Goal: Understand process/instructions: Learn about a topic

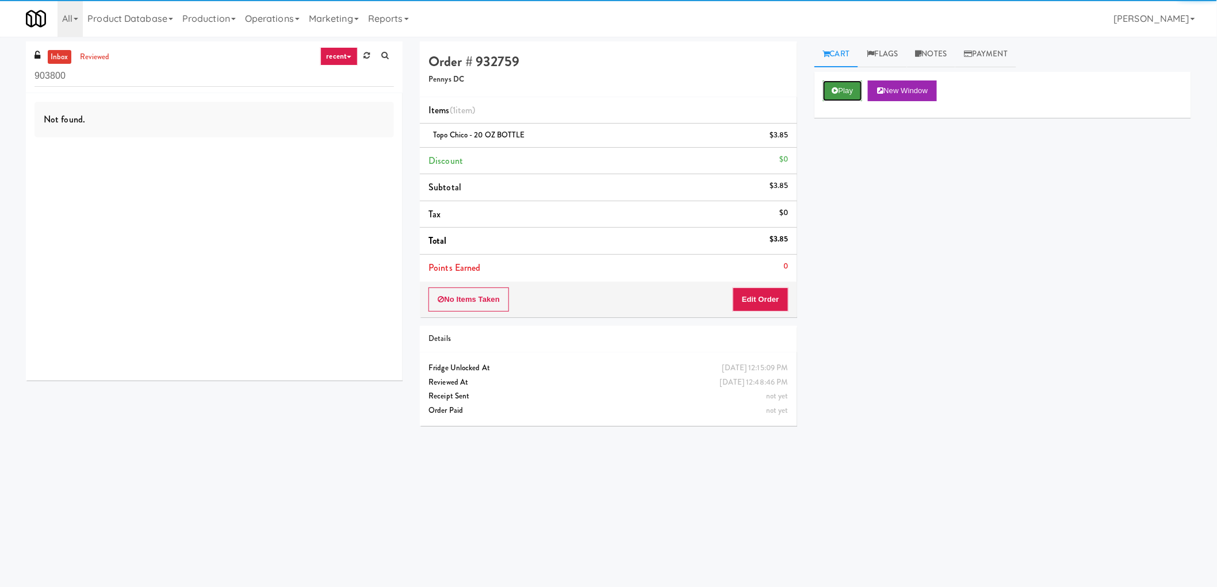
click at [842, 83] on button "Play" at bounding box center [843, 90] width 40 height 21
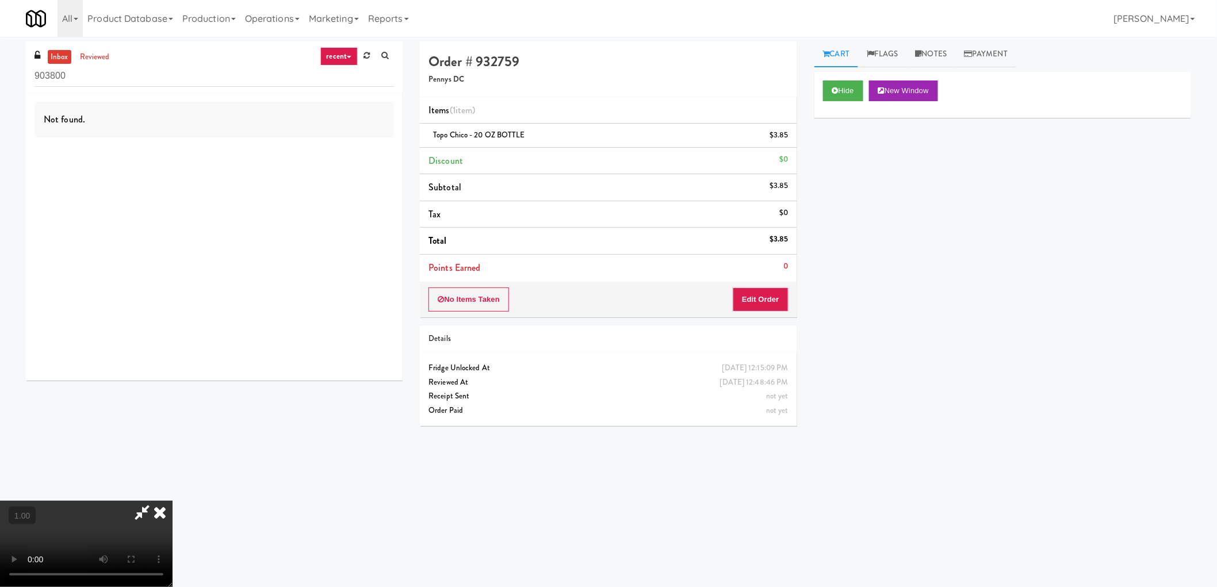
click at [172, 501] on video at bounding box center [86, 544] width 172 height 86
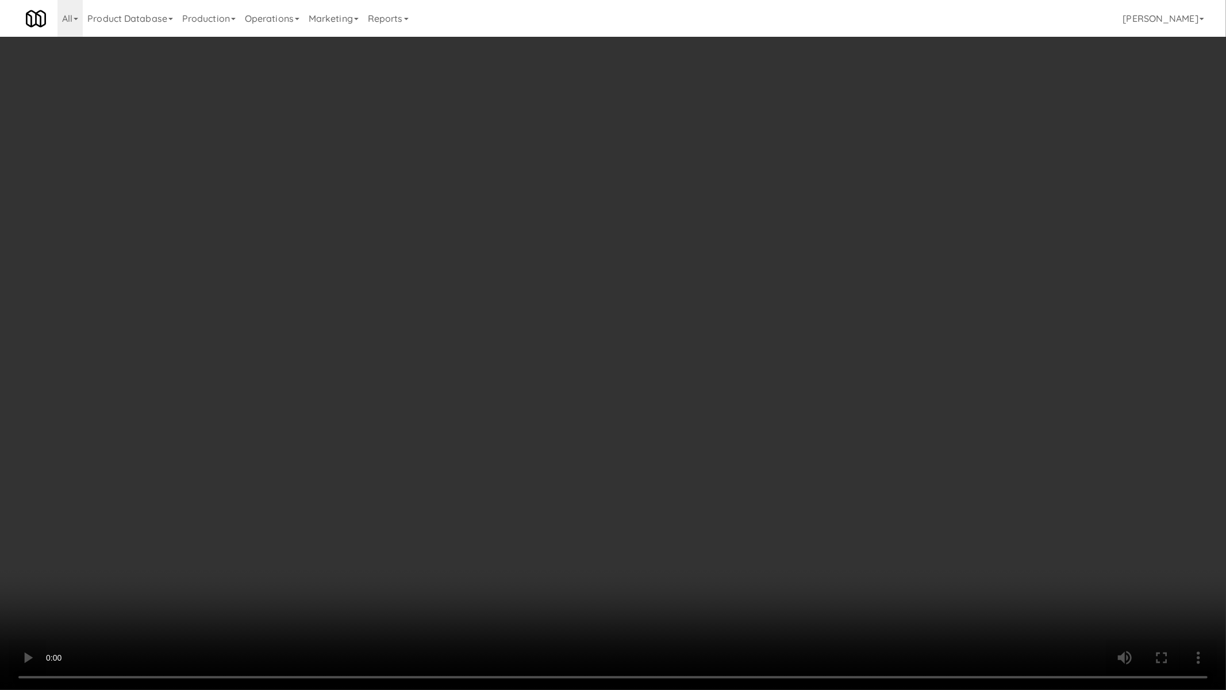
click at [778, 527] on video at bounding box center [613, 345] width 1226 height 690
click at [777, 527] on video at bounding box center [613, 345] width 1226 height 690
click at [779, 527] on video at bounding box center [613, 345] width 1226 height 690
click at [774, 525] on video at bounding box center [613, 345] width 1226 height 690
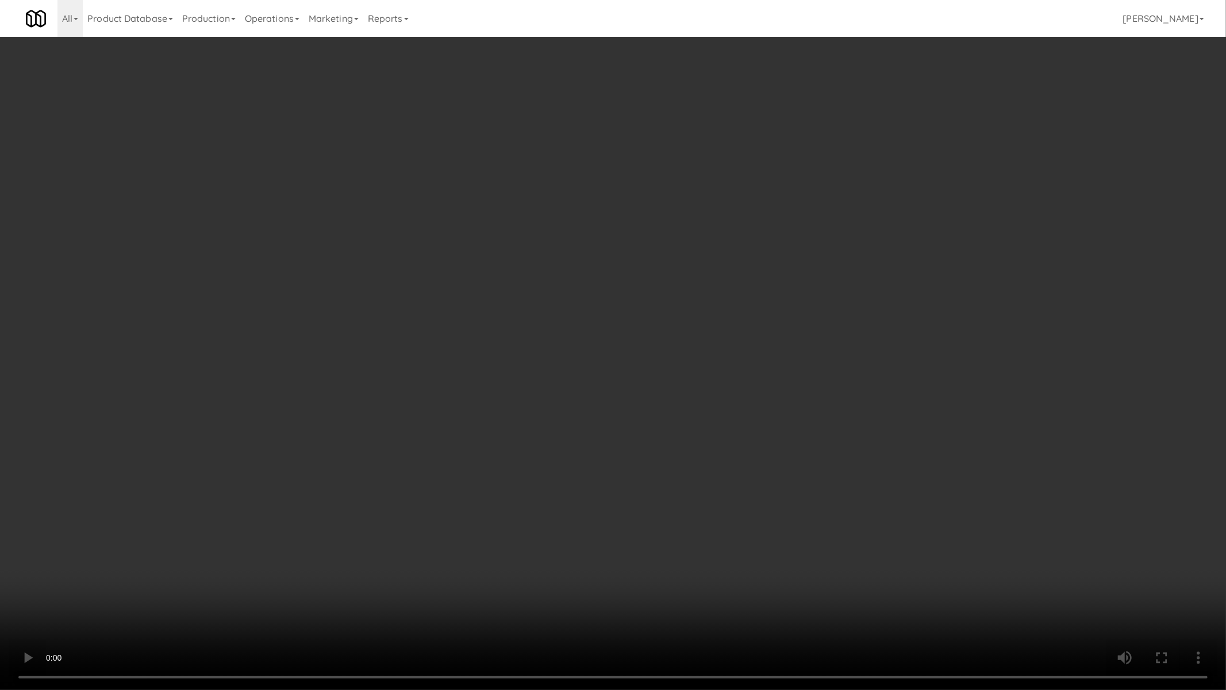
click at [486, 398] on video at bounding box center [613, 345] width 1226 height 690
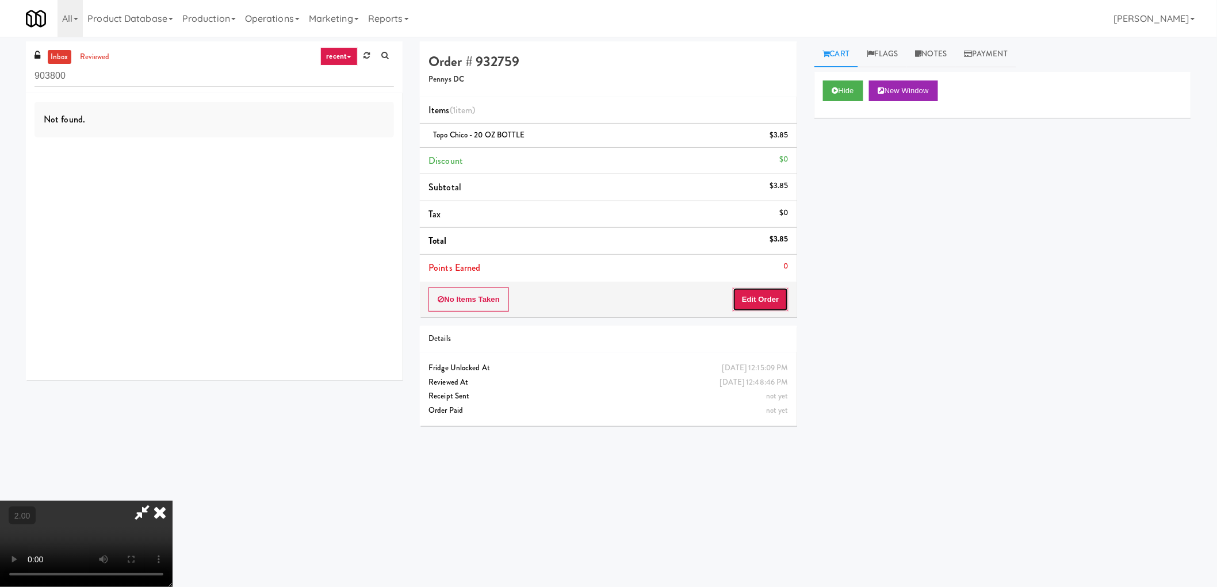
click at [758, 310] on button "Edit Order" at bounding box center [760, 299] width 56 height 24
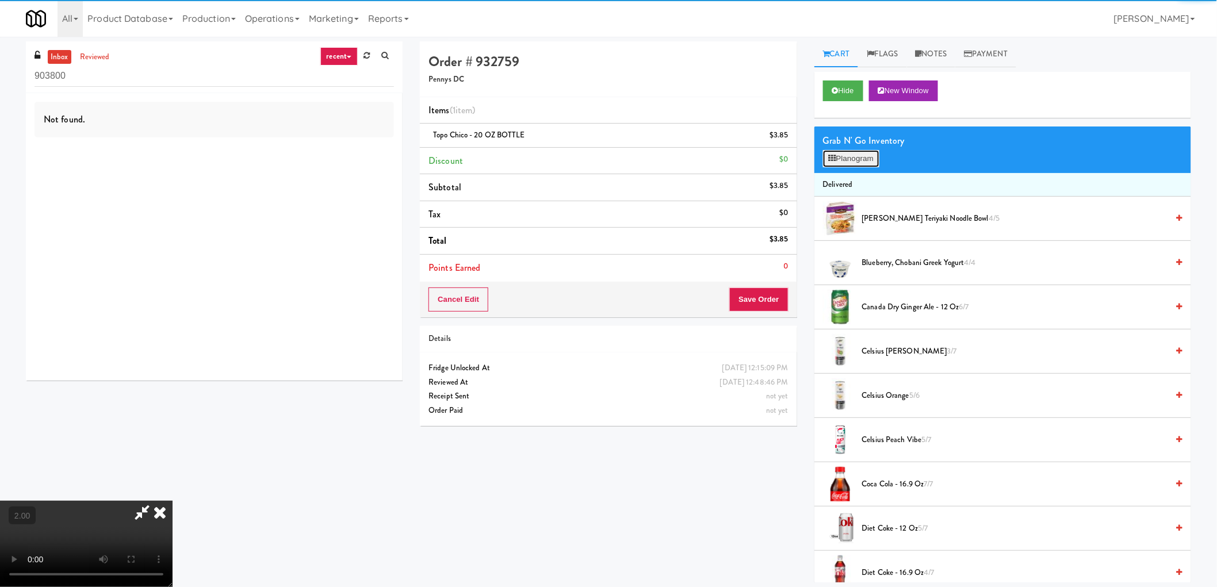
click at [867, 154] on button "Planogram" at bounding box center [851, 158] width 56 height 17
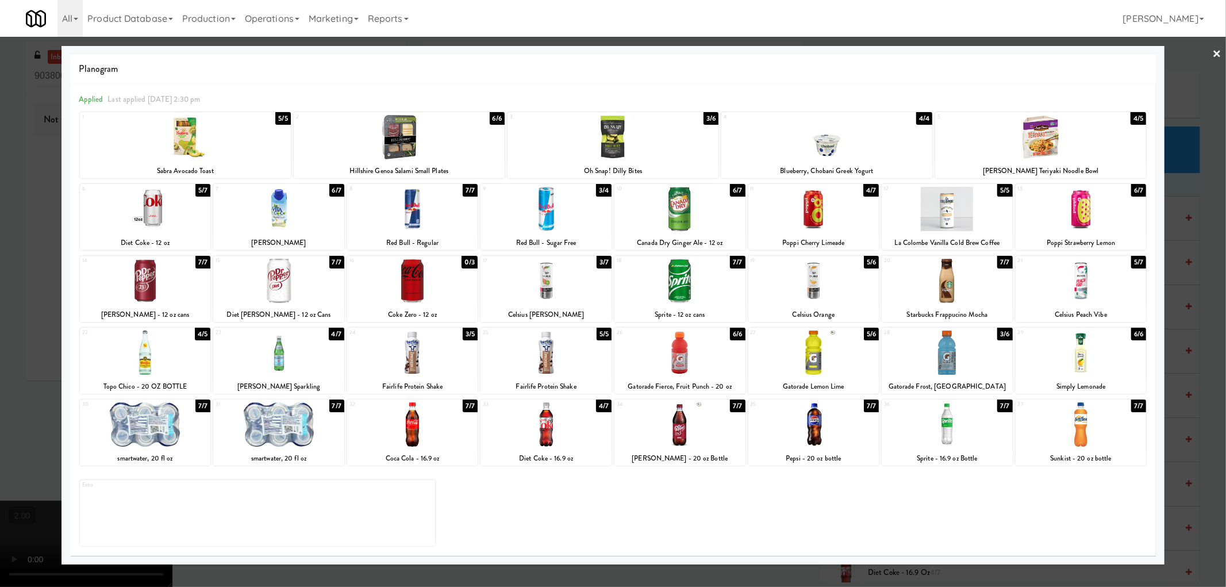
click at [0, 343] on div at bounding box center [613, 293] width 1226 height 587
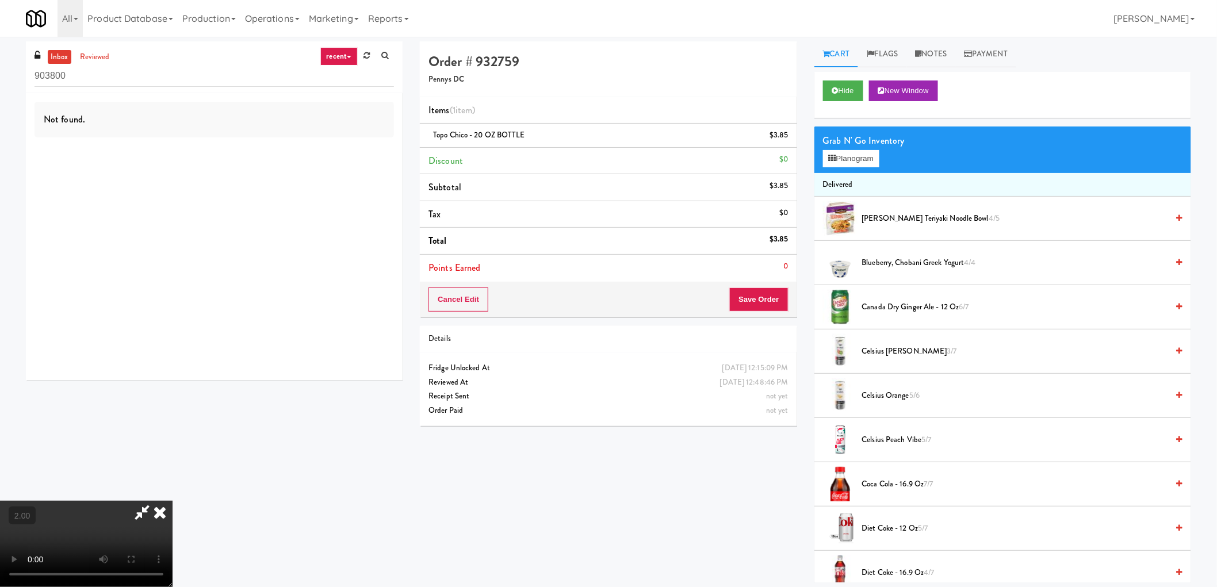
click at [172, 501] on video at bounding box center [86, 544] width 172 height 86
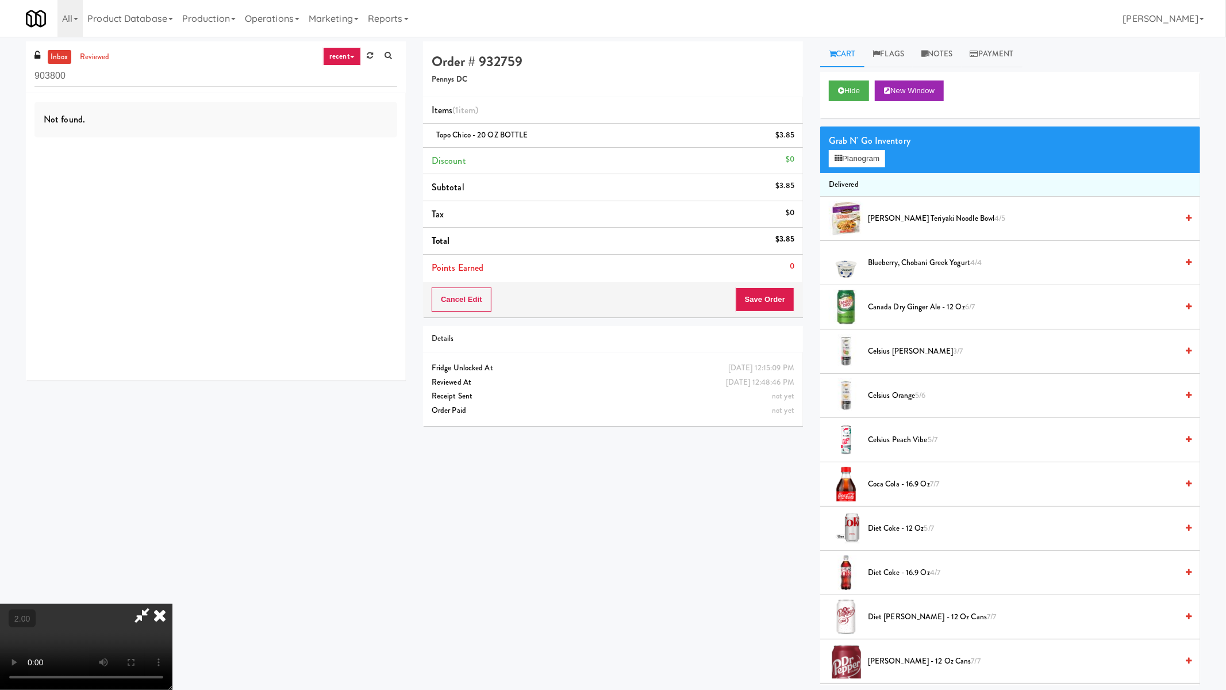
click at [172, 586] on video at bounding box center [86, 647] width 172 height 86
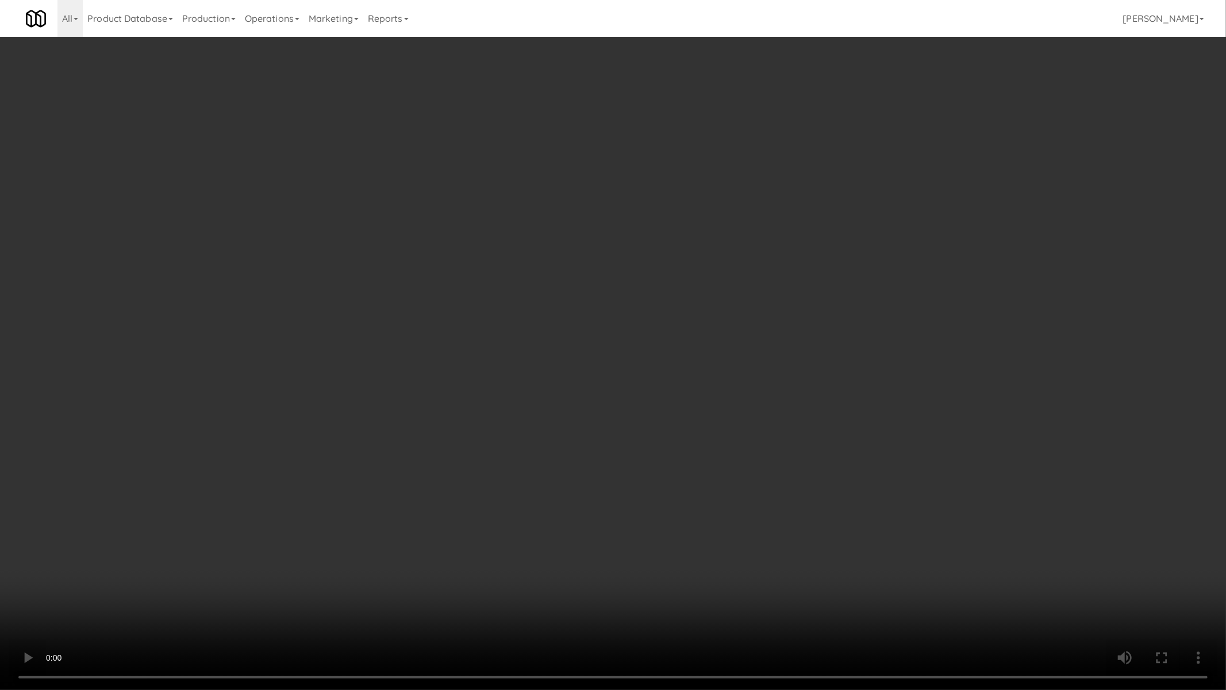
click at [558, 488] on video at bounding box center [613, 345] width 1226 height 690
drag, startPoint x: 623, startPoint y: 507, endPoint x: 631, endPoint y: 508, distance: 7.7
click at [624, 507] on video at bounding box center [613, 345] width 1226 height 690
click at [675, 505] on video at bounding box center [613, 345] width 1226 height 690
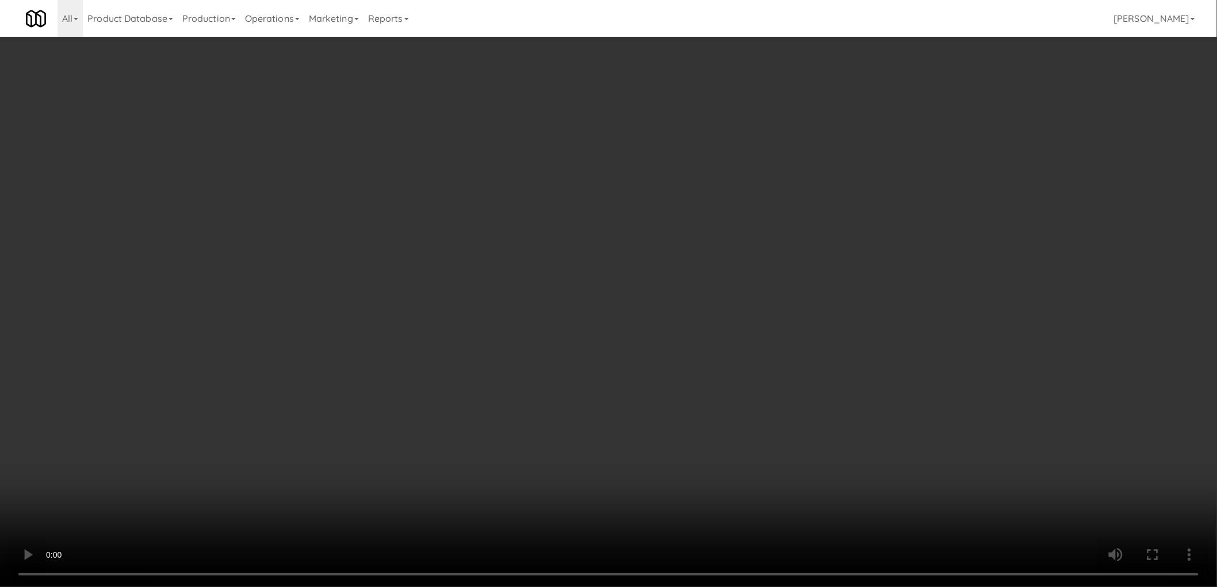
click at [562, 312] on video at bounding box center [608, 293] width 1217 height 587
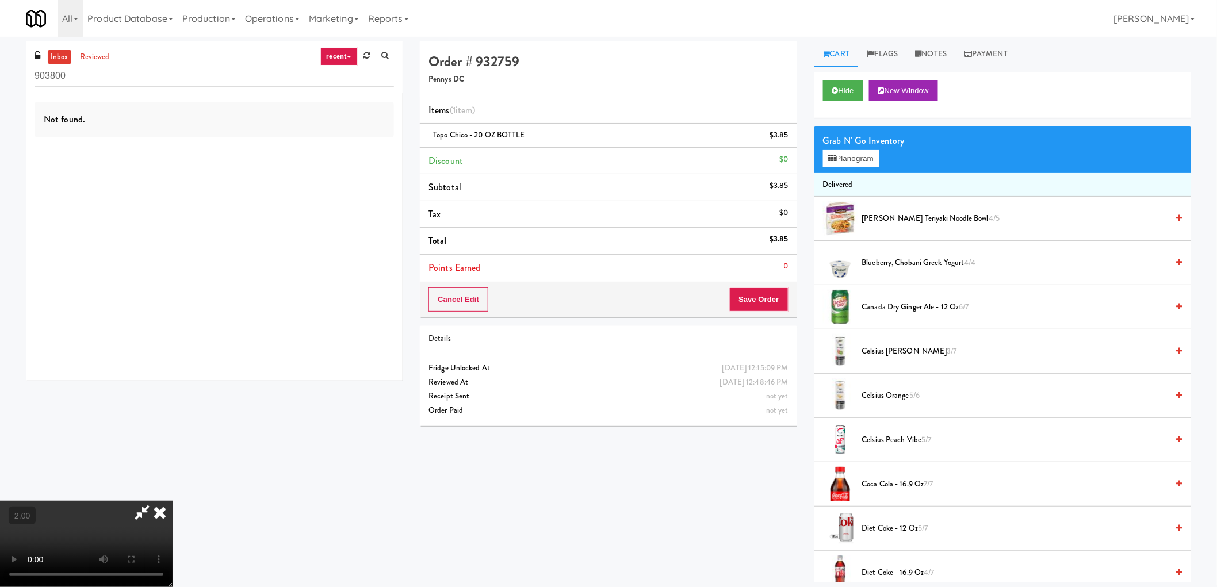
click at [172, 501] on video at bounding box center [86, 544] width 172 height 86
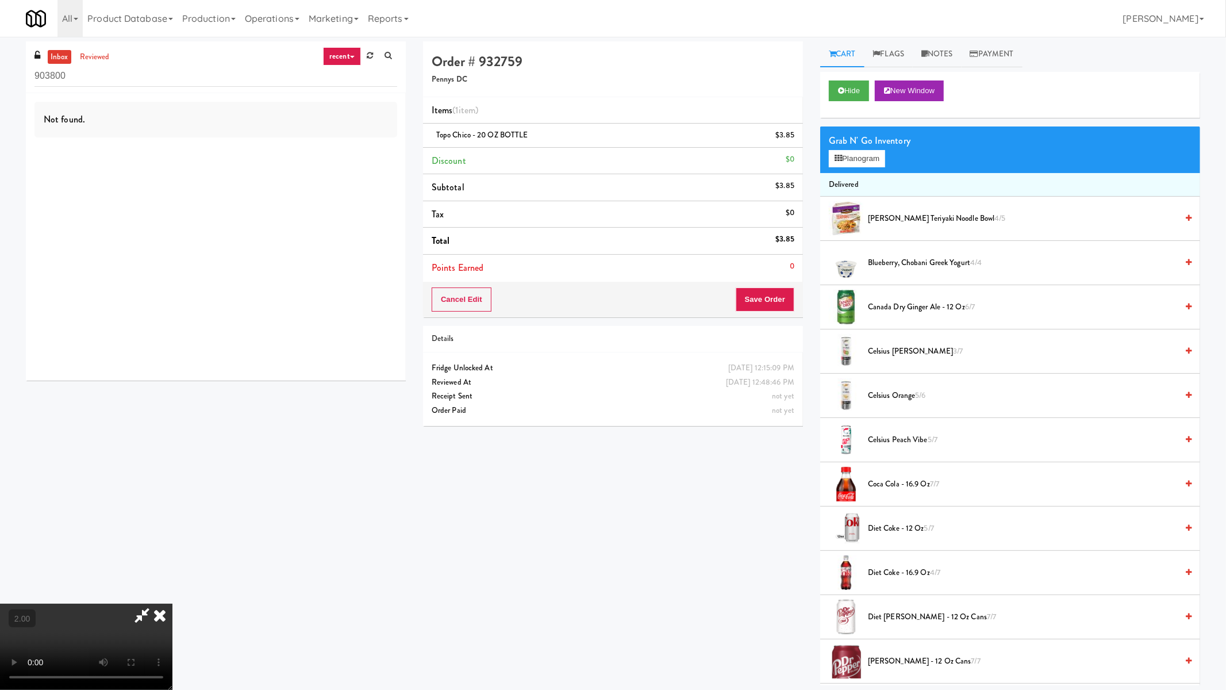
click at [172, 586] on video at bounding box center [86, 647] width 172 height 86
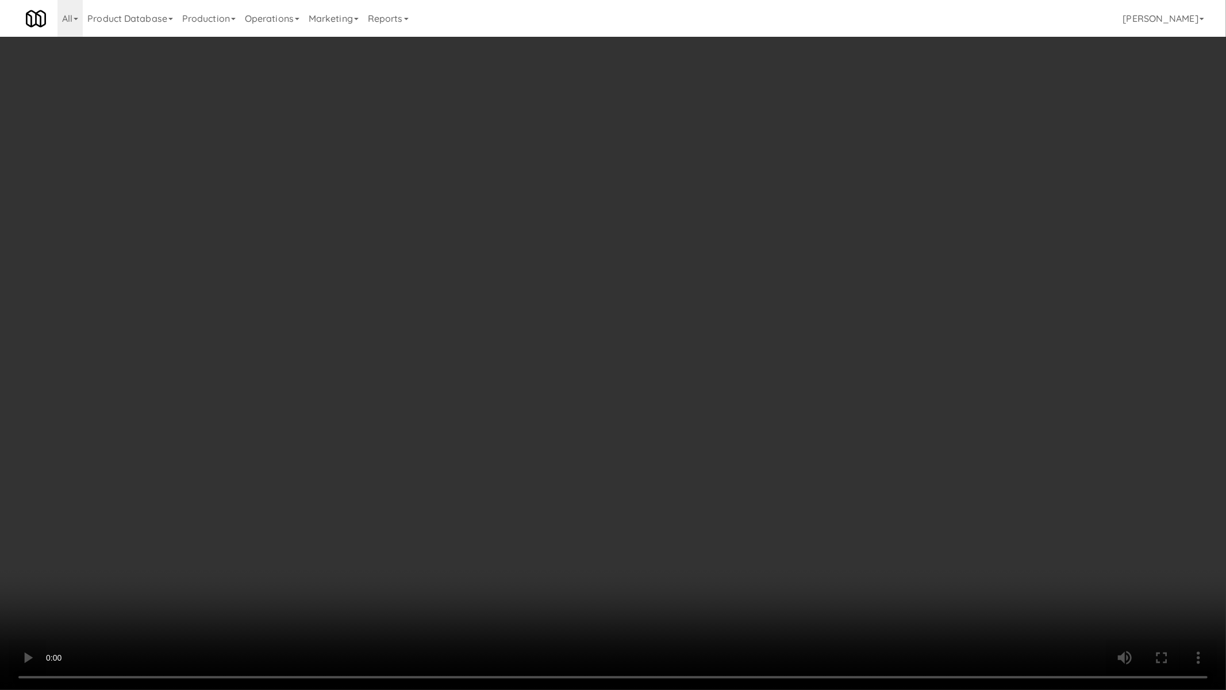
click at [567, 451] on video at bounding box center [613, 345] width 1226 height 690
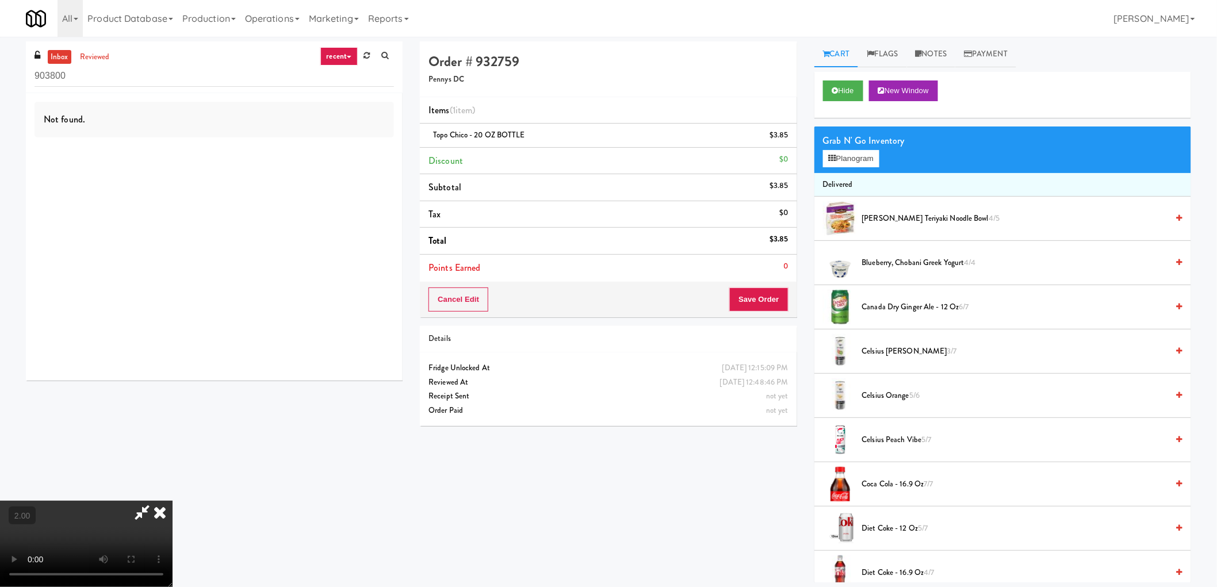
click at [172, 501] on icon at bounding box center [159, 512] width 25 height 23
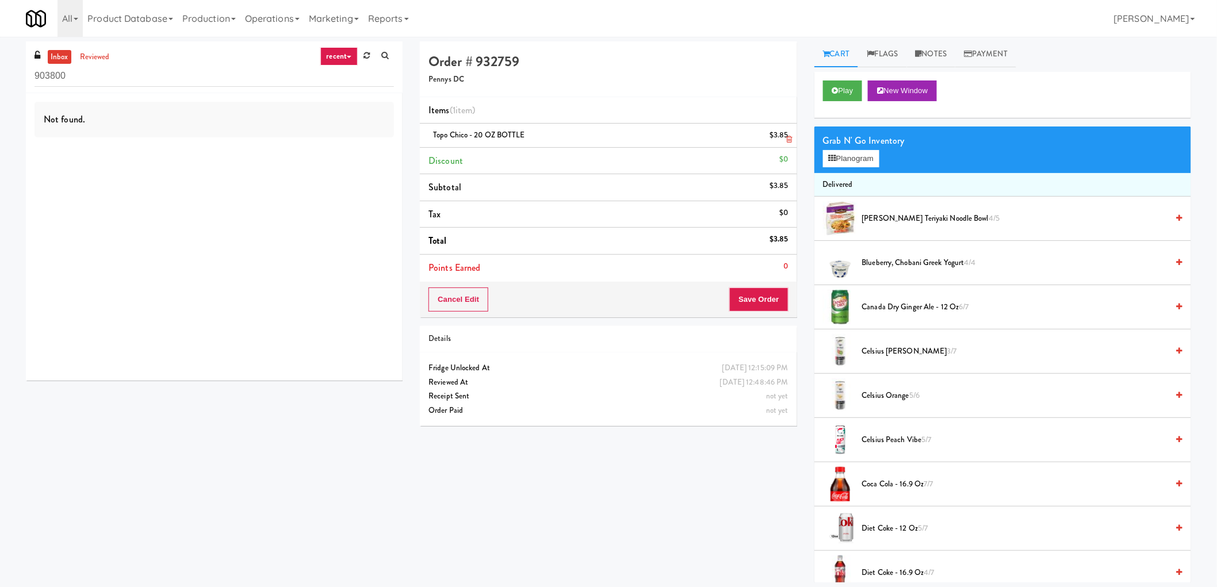
click at [449, 135] on span "Topo Chico - 20 OZ BOTTLE" at bounding box center [479, 134] width 92 height 11
click at [443, 135] on span "Topo Chico - 20 OZ BOTTLE" at bounding box center [479, 134] width 92 height 11
copy span "Topo Chico"
drag, startPoint x: 443, startPoint y: 135, endPoint x: 456, endPoint y: 136, distance: 13.2
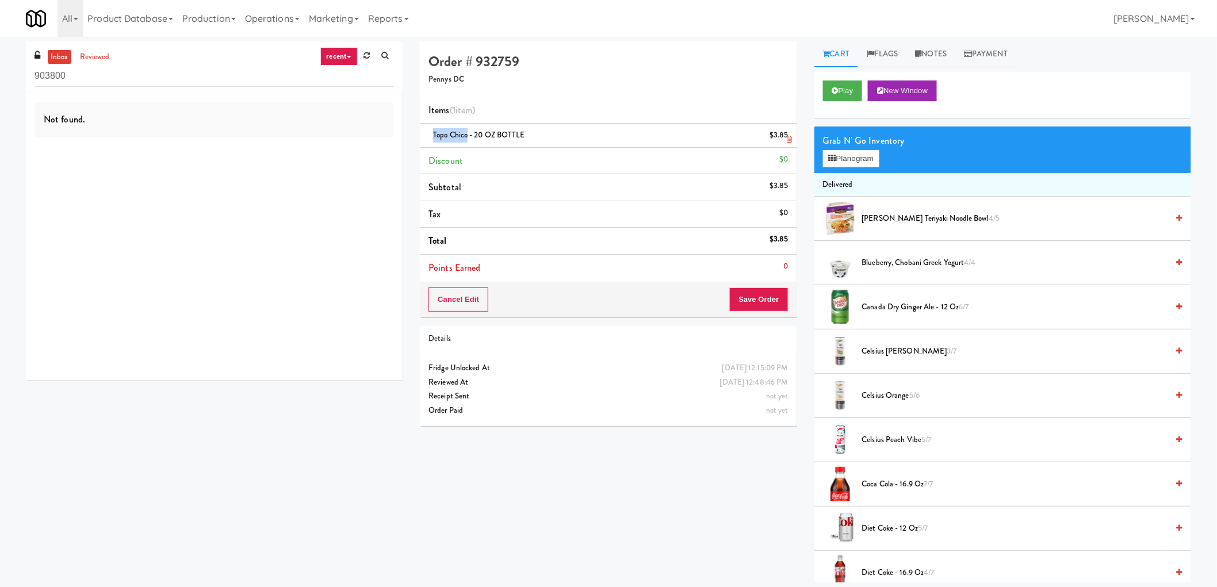
click at [456, 136] on span "Topo Chico - 20 OZ BOTTLE" at bounding box center [479, 134] width 92 height 11
click at [849, 90] on button "Play" at bounding box center [843, 90] width 40 height 21
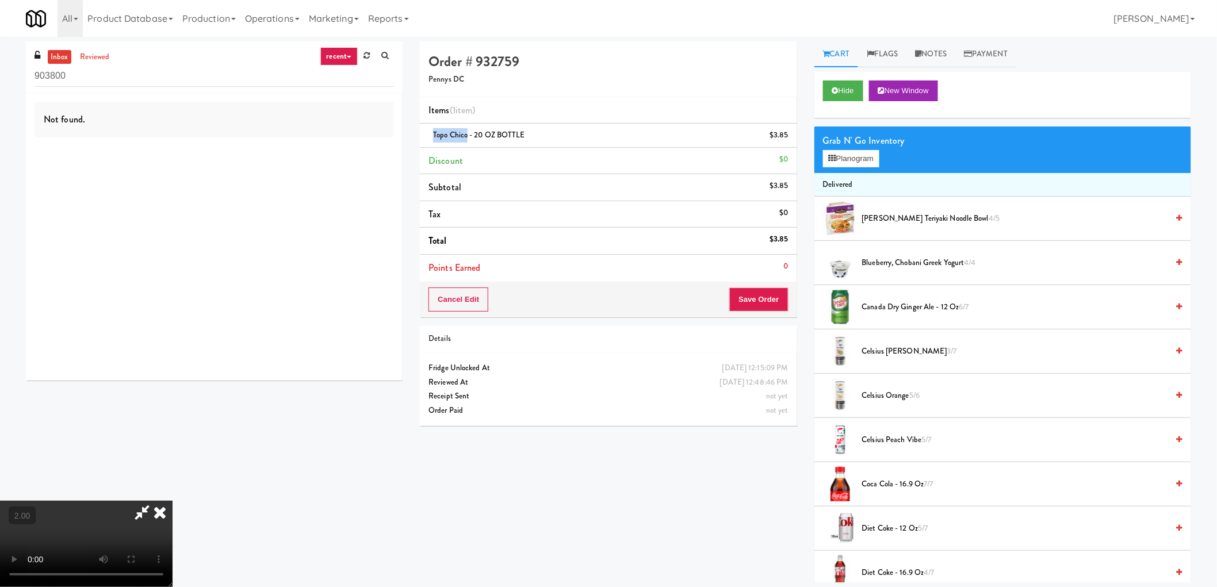
click at [172, 501] on video at bounding box center [86, 544] width 172 height 86
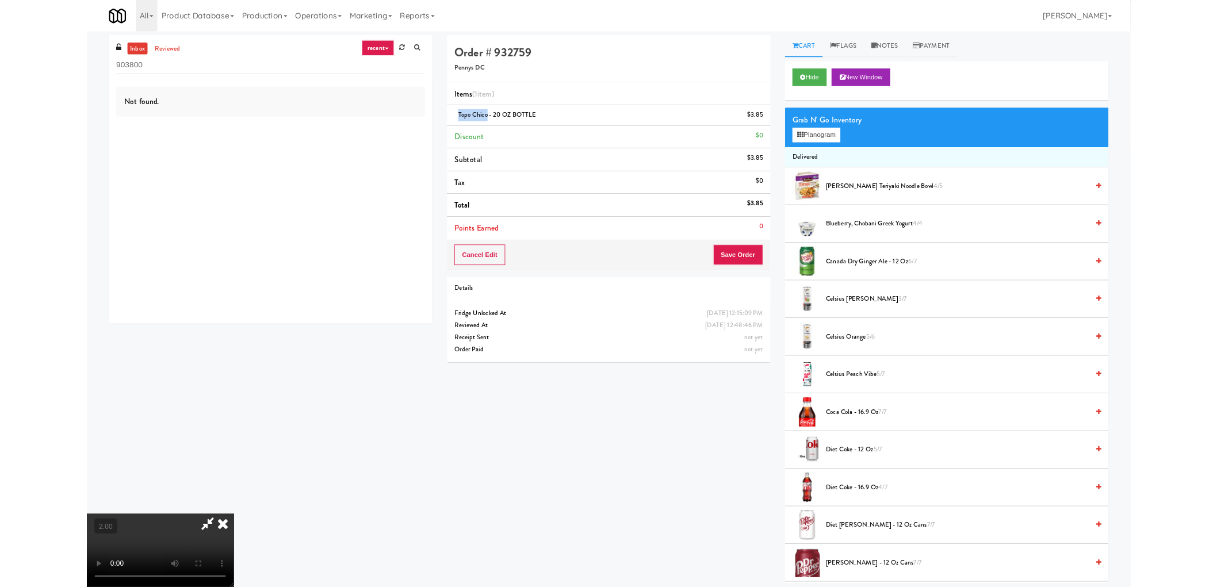
scroll to position [24, 0]
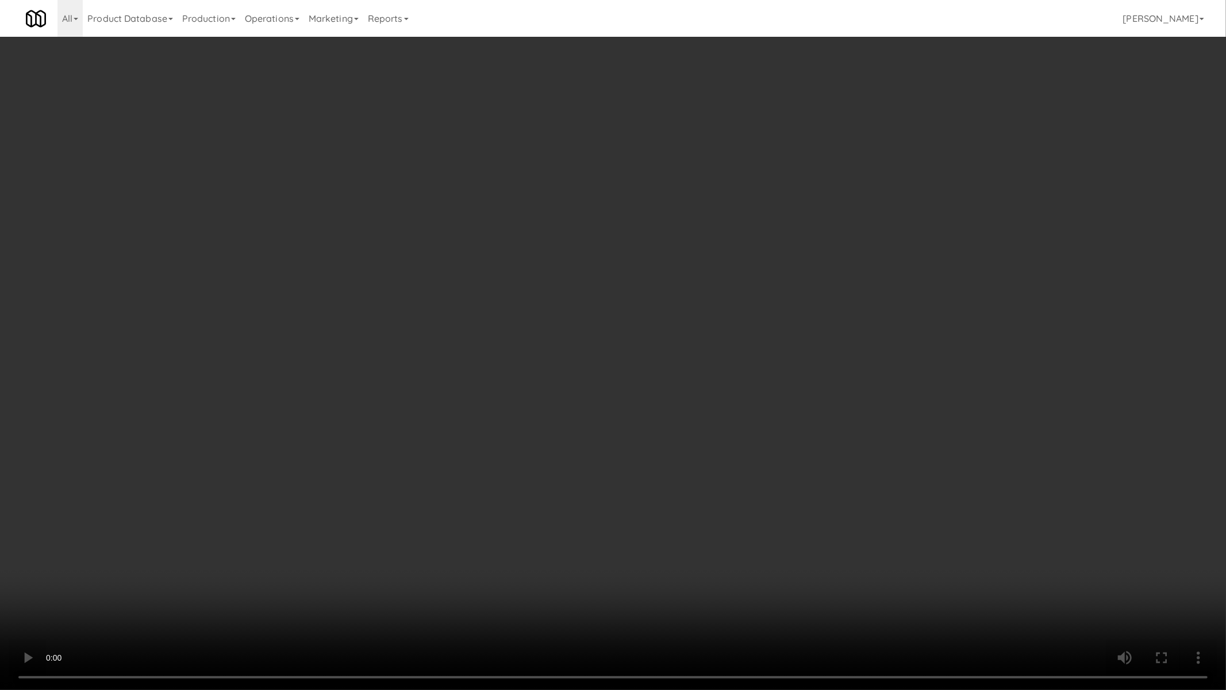
click at [733, 525] on video at bounding box center [613, 345] width 1226 height 690
click at [738, 527] on video at bounding box center [613, 345] width 1226 height 690
click at [739, 527] on video at bounding box center [613, 345] width 1226 height 690
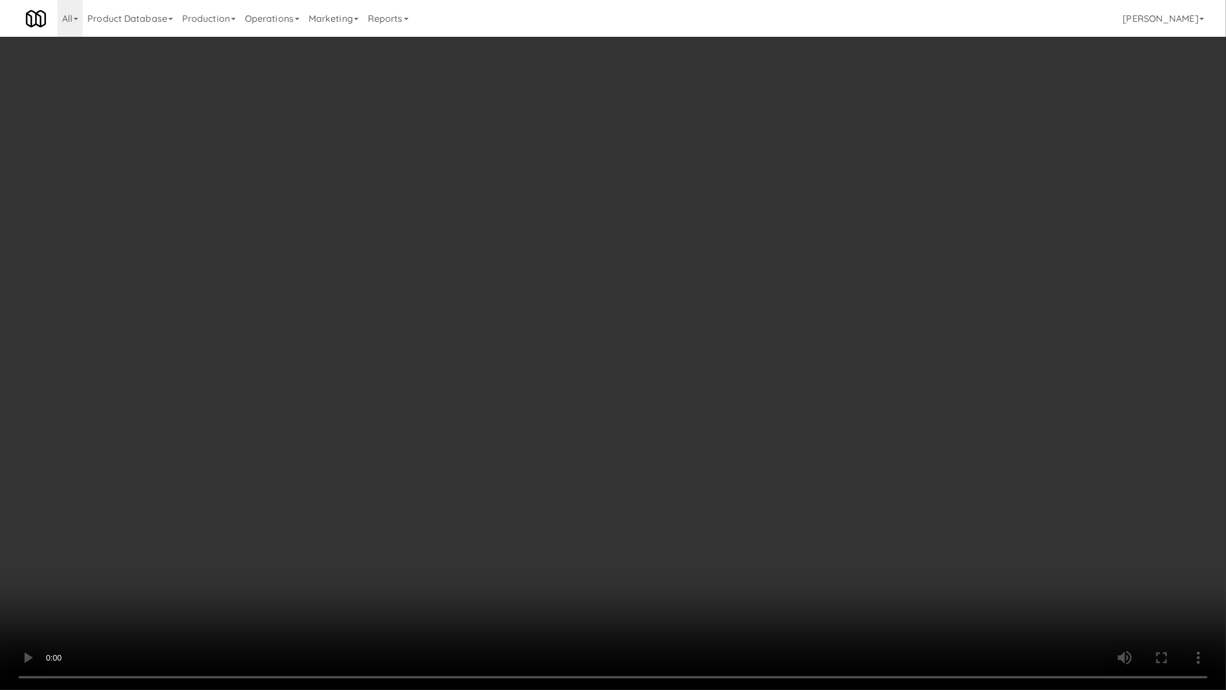
click at [739, 527] on video at bounding box center [613, 345] width 1226 height 690
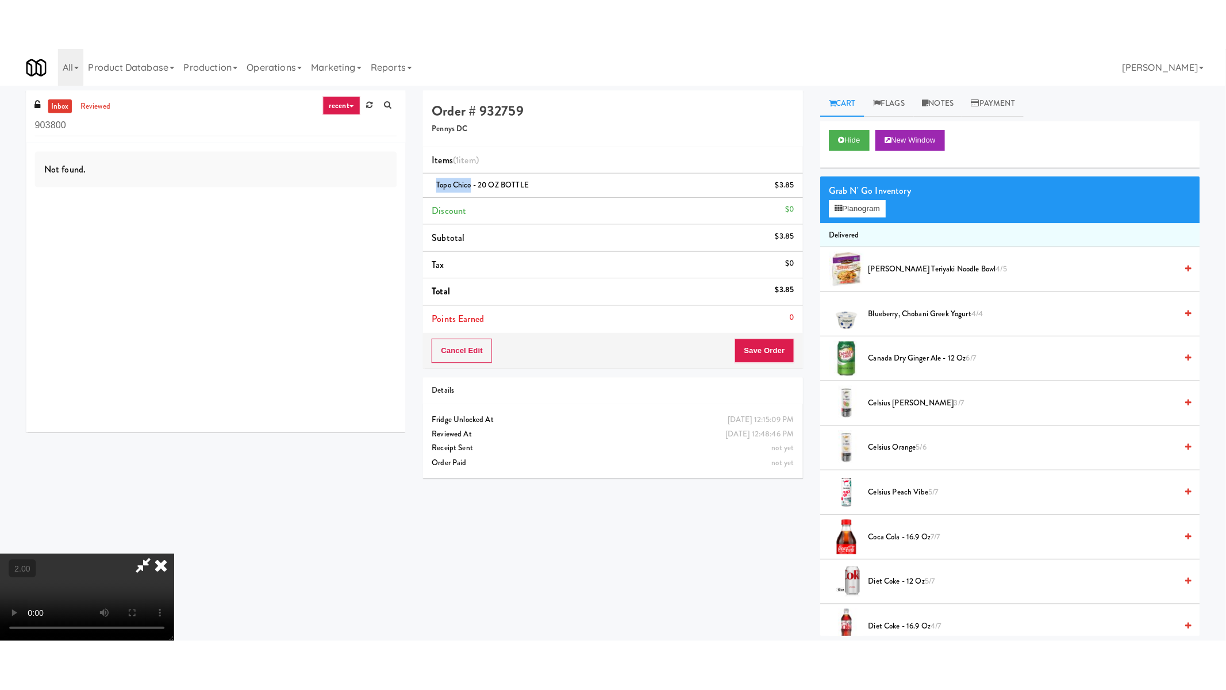
scroll to position [151, 0]
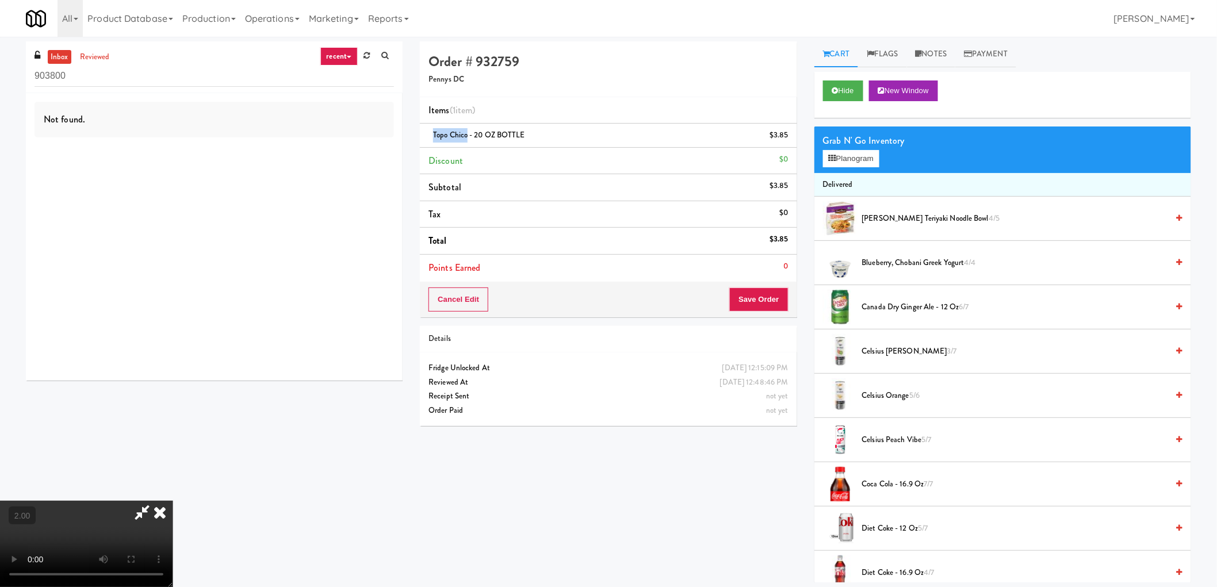
click at [172, 501] on video at bounding box center [86, 544] width 172 height 86
drag, startPoint x: 404, startPoint y: 296, endPoint x: 566, endPoint y: 684, distance: 421.1
click at [172, 501] on video at bounding box center [86, 544] width 172 height 86
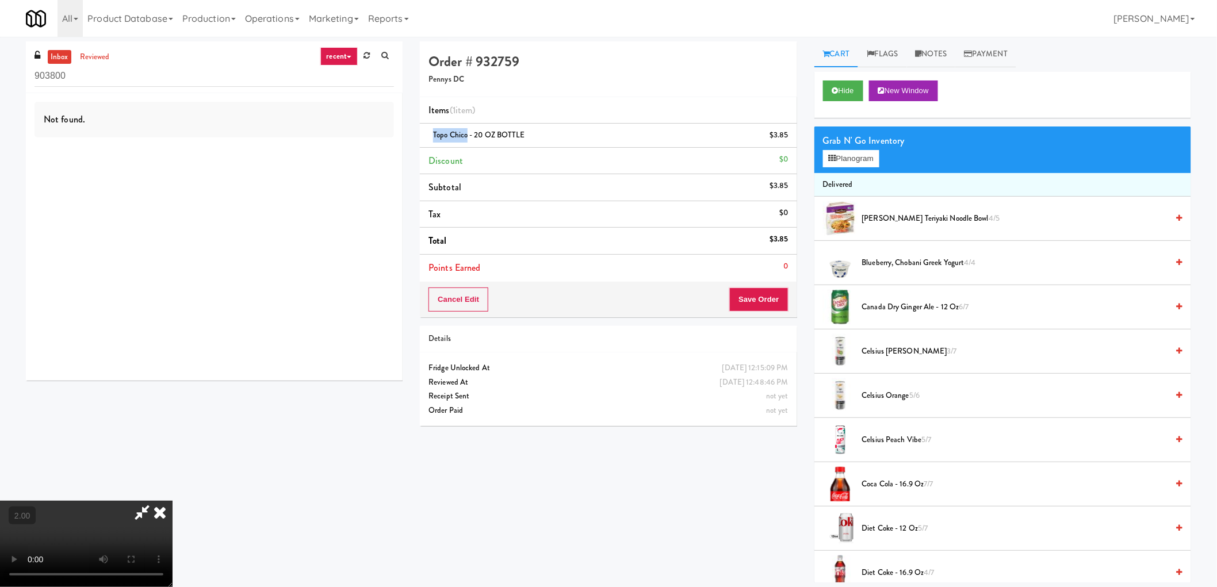
scroll to position [24, 0]
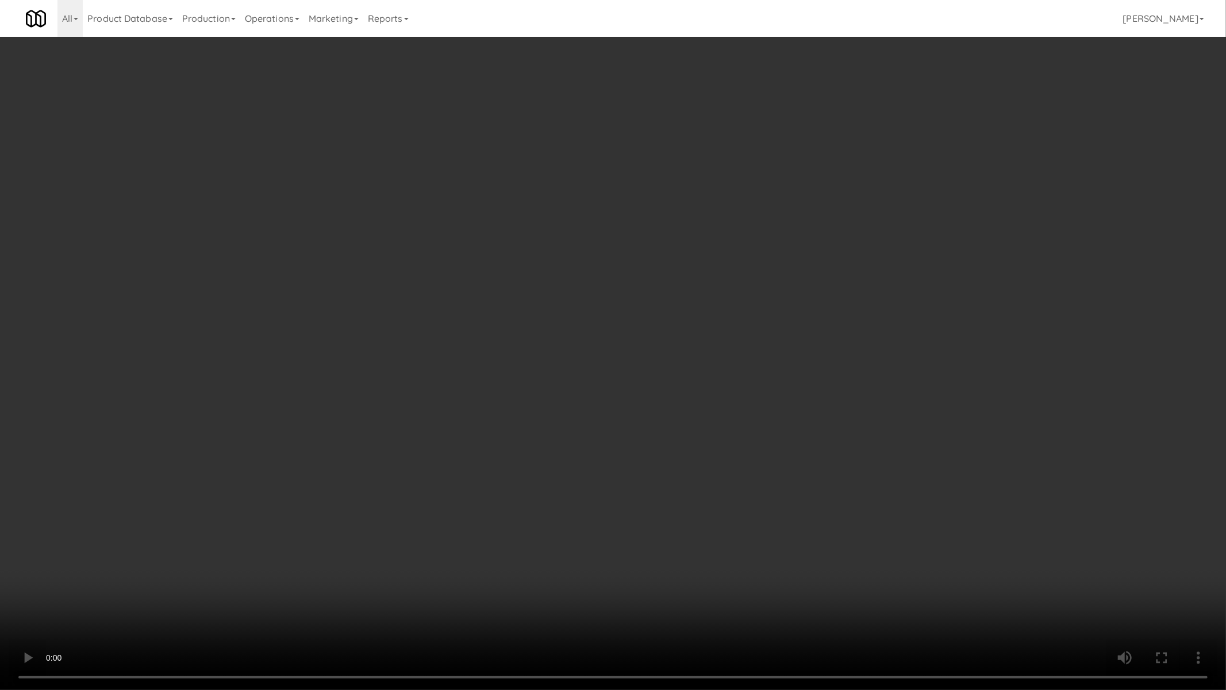
click at [726, 530] on video at bounding box center [613, 345] width 1226 height 690
drag, startPoint x: 708, startPoint y: 491, endPoint x: 696, endPoint y: 492, distance: 12.1
click at [708, 491] on video at bounding box center [613, 345] width 1226 height 690
click at [622, 466] on video at bounding box center [613, 345] width 1226 height 690
click at [622, 470] on video at bounding box center [613, 345] width 1226 height 690
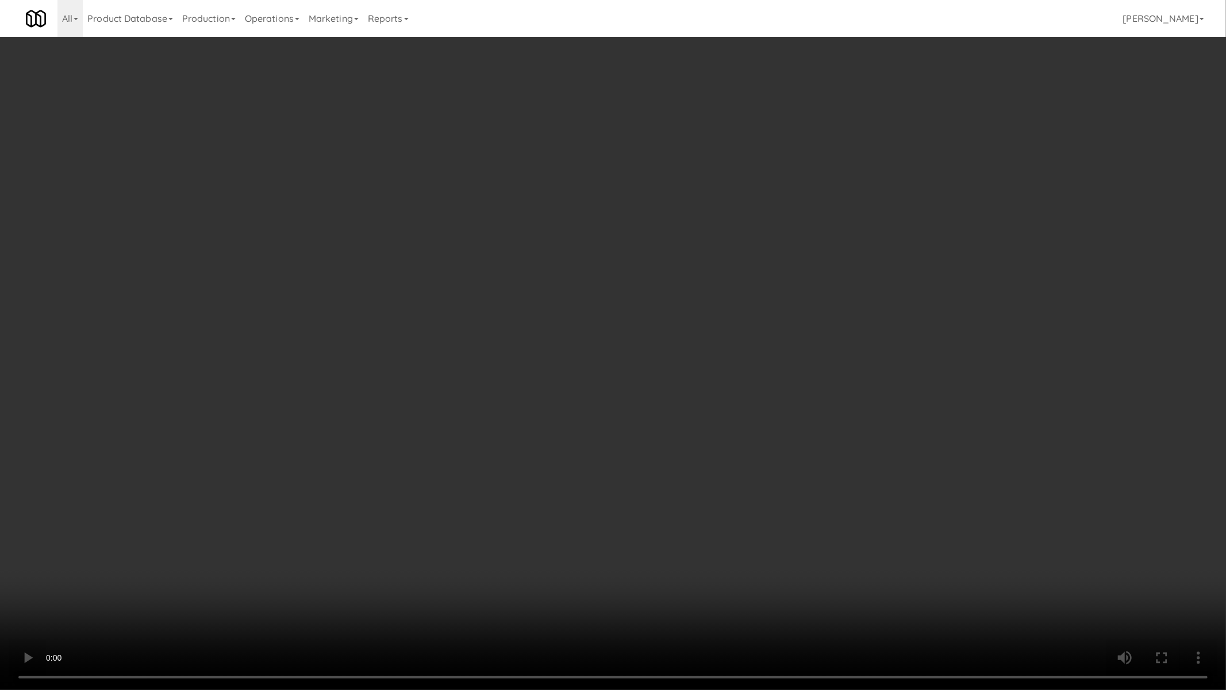
click at [621, 471] on video at bounding box center [613, 345] width 1226 height 690
click at [606, 459] on video at bounding box center [613, 345] width 1226 height 690
click at [550, 440] on video at bounding box center [613, 345] width 1226 height 690
click at [553, 440] on video at bounding box center [613, 345] width 1226 height 690
click at [554, 439] on video at bounding box center [613, 345] width 1226 height 690
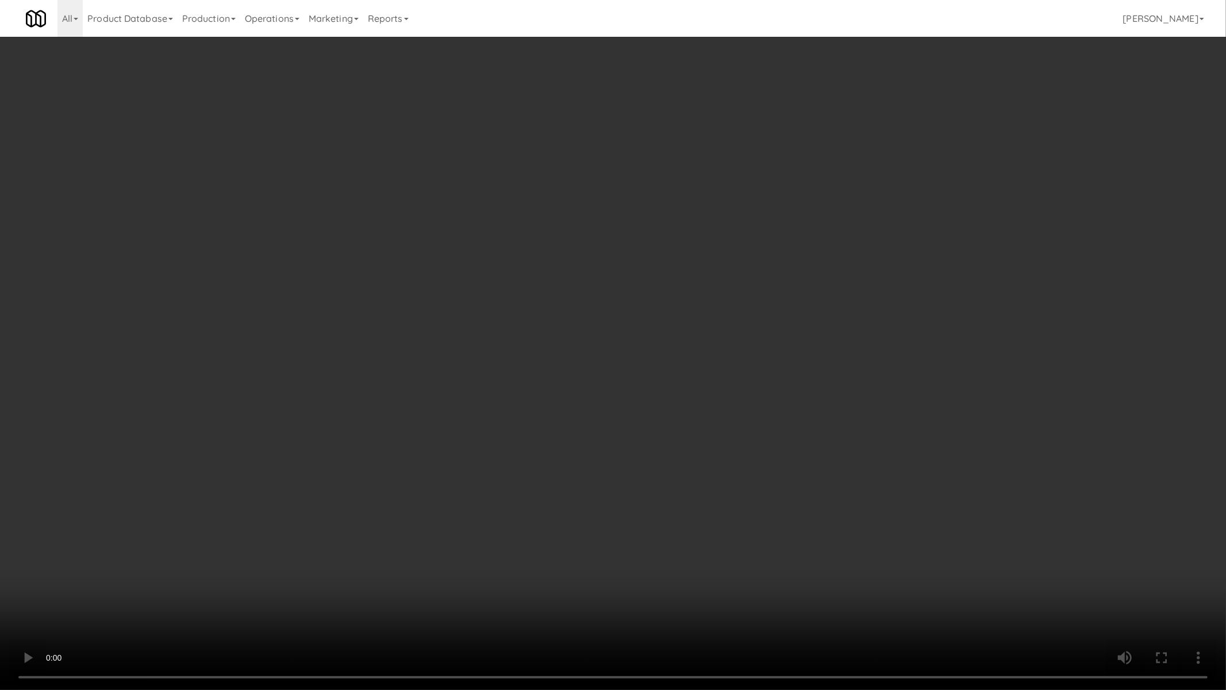
click at [554, 439] on video at bounding box center [613, 345] width 1226 height 690
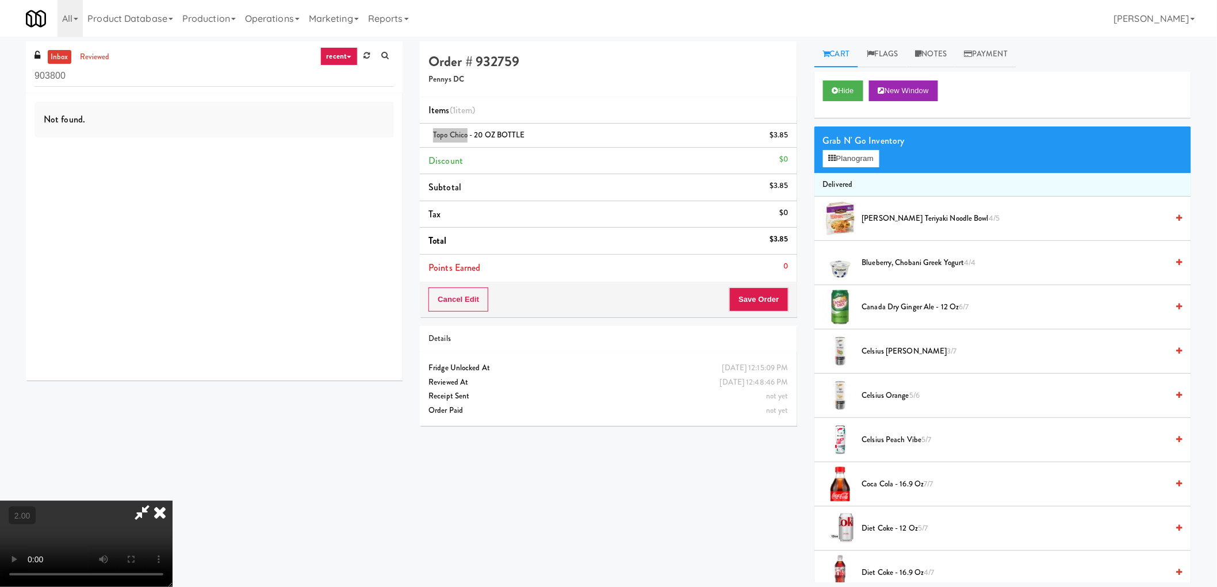
click at [172, 501] on video at bounding box center [86, 544] width 172 height 86
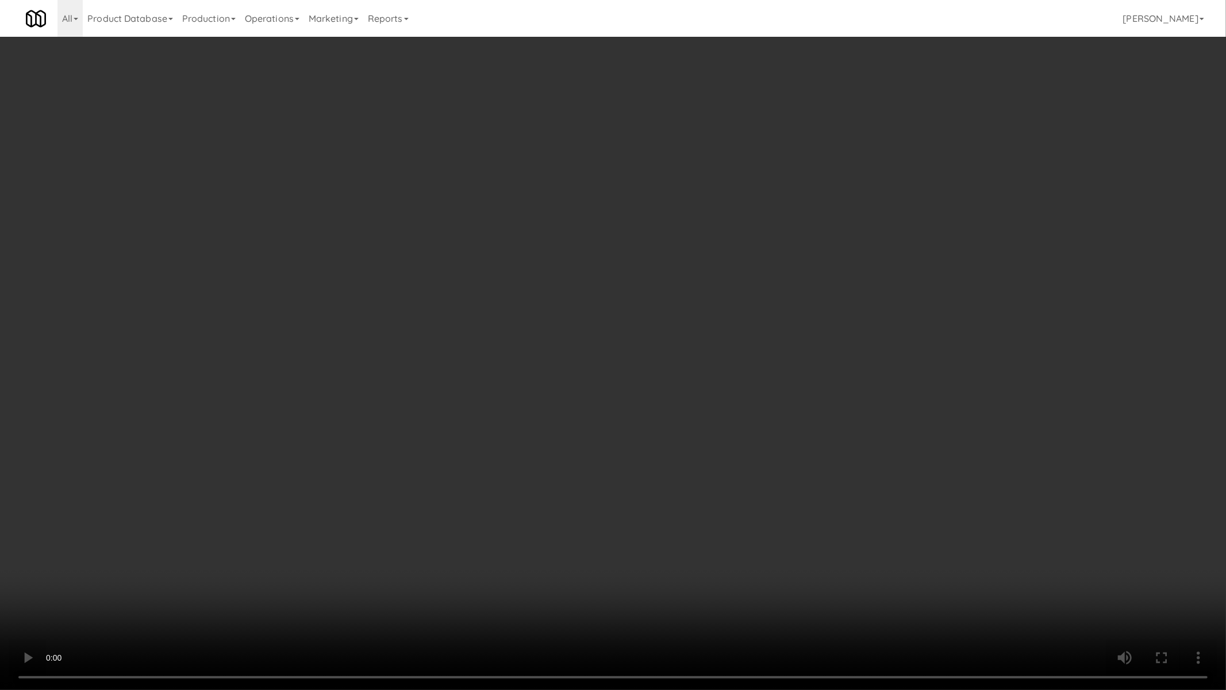
click at [589, 447] on video at bounding box center [613, 345] width 1226 height 690
click at [618, 447] on video at bounding box center [613, 345] width 1226 height 690
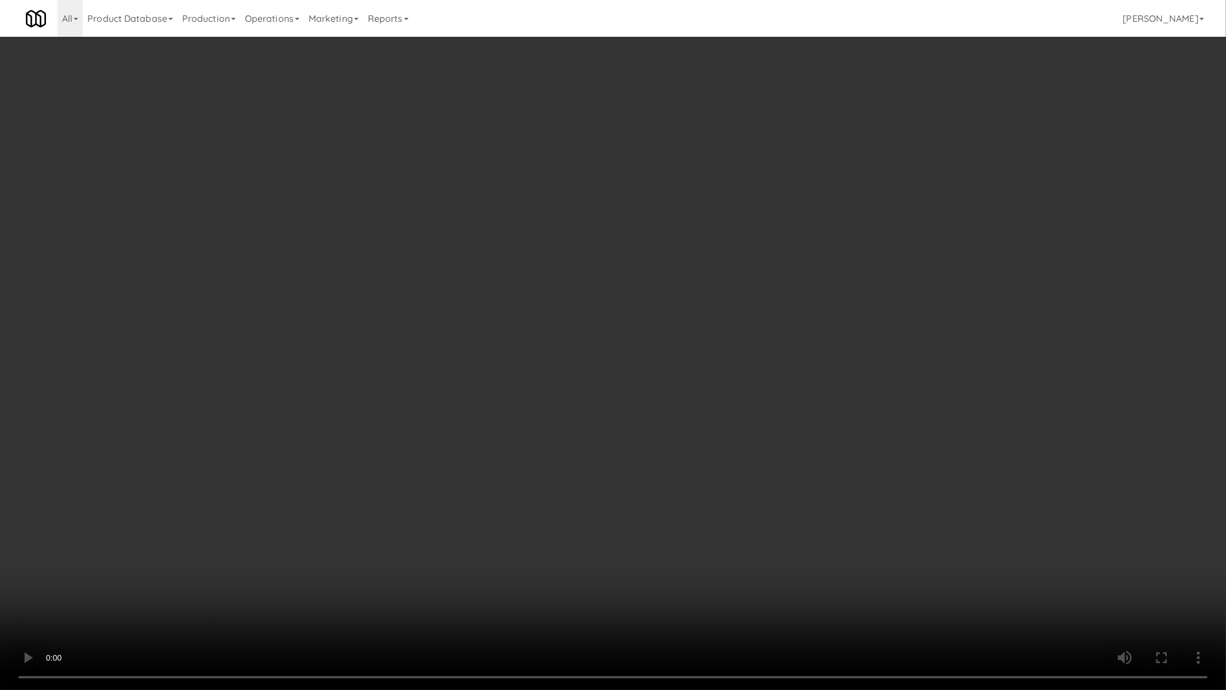
click at [618, 447] on video at bounding box center [613, 345] width 1226 height 690
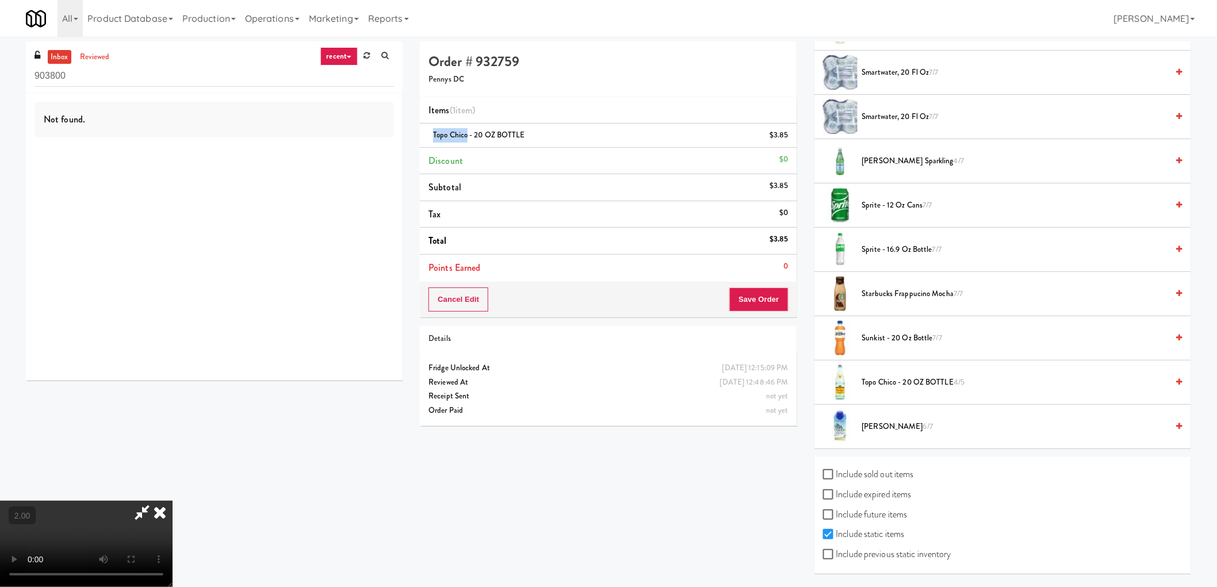
scroll to position [1342, 0]
click at [837, 553] on label "Include previous static inventory" at bounding box center [887, 554] width 128 height 17
click at [825, 550] on input "Include previous static inventory" at bounding box center [829, 554] width 13 height 9
checkbox input "true"
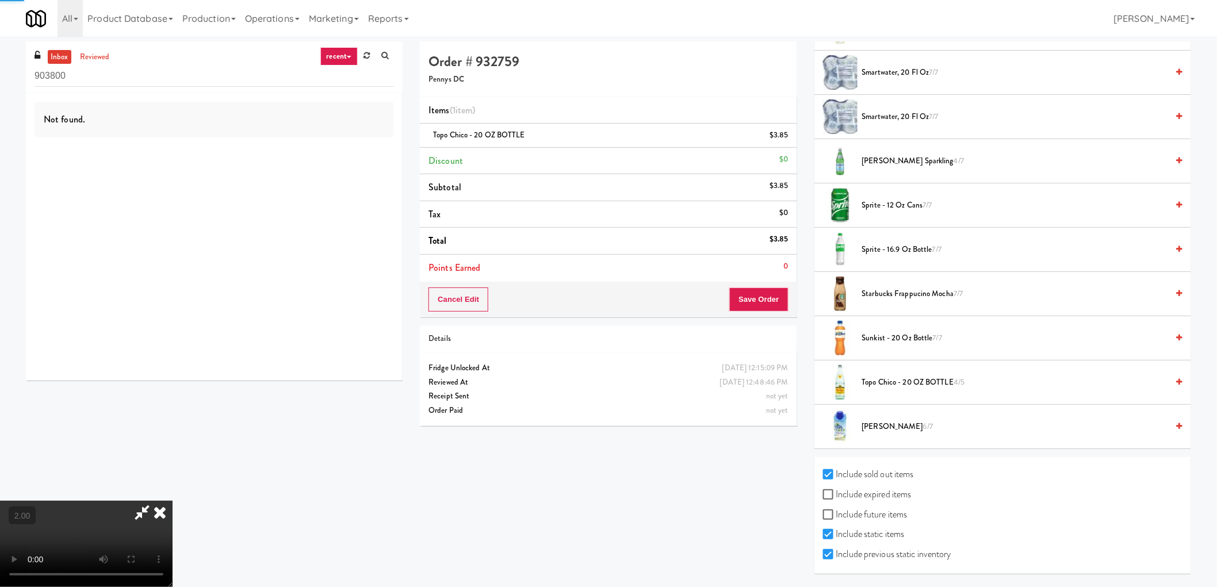
click at [839, 501] on label "Include expired items" at bounding box center [867, 494] width 89 height 17
click at [836, 500] on input "Include expired items" at bounding box center [829, 494] width 13 height 9
checkbox input "true"
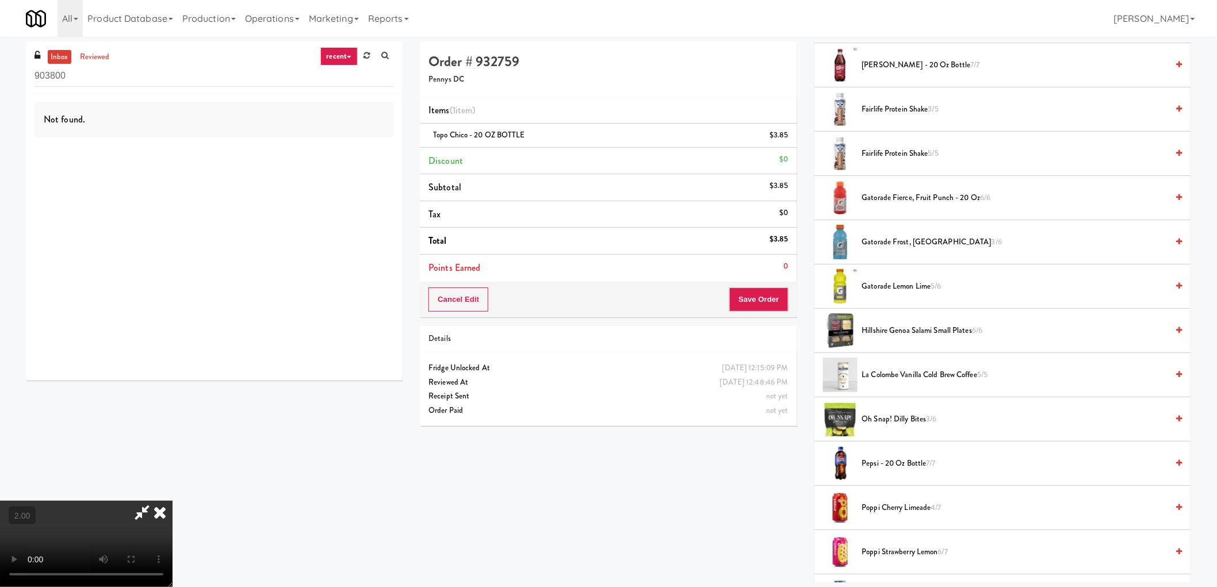
scroll to position [0, 0]
click at [155, 501] on icon at bounding box center [142, 512] width 26 height 23
